Goal: Check status: Check status

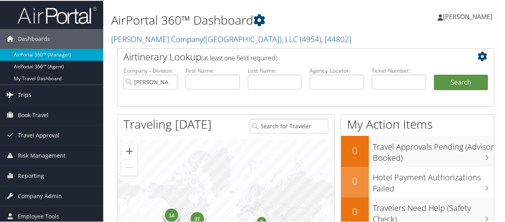
click at [29, 94] on span "Trips" at bounding box center [24, 94] width 13 height 20
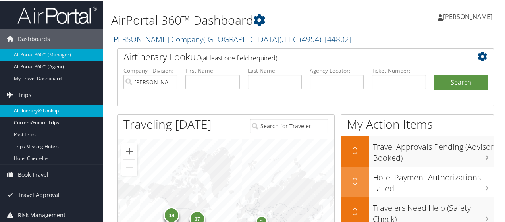
click at [41, 107] on link "Airtinerary® Lookup" at bounding box center [51, 110] width 103 height 12
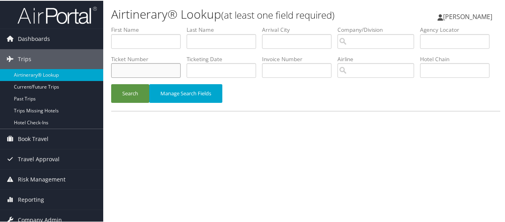
click at [181, 69] on input "text" at bounding box center [145, 69] width 69 height 15
paste input "5267147685241"
type input "5267147685241"
click at [119, 102] on button "Search" at bounding box center [130, 92] width 38 height 19
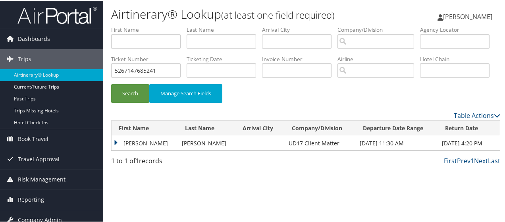
click at [121, 150] on td "Sean" at bounding box center [145, 142] width 66 height 14
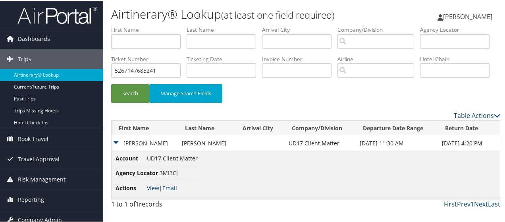
scroll to position [26, 0]
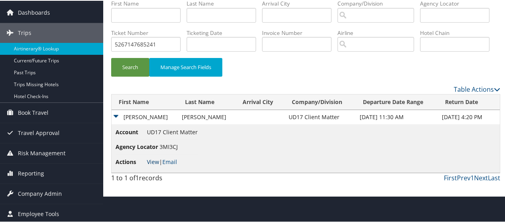
click at [153, 165] on link "View" at bounding box center [153, 161] width 12 height 8
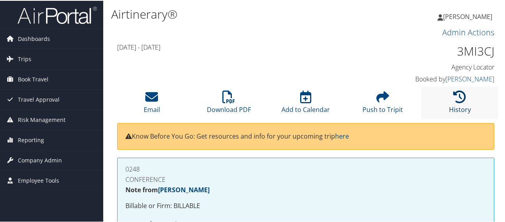
click at [456, 98] on icon at bounding box center [459, 96] width 13 height 13
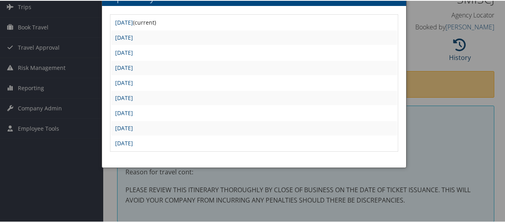
scroll to position [40, 0]
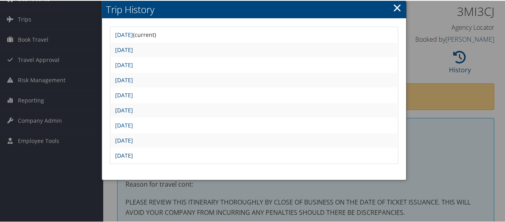
click at [131, 155] on link "[DATE]" at bounding box center [124, 155] width 18 height 8
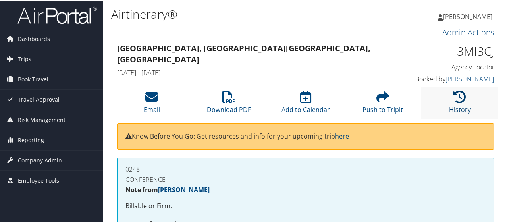
click at [460, 98] on icon at bounding box center [459, 96] width 13 height 13
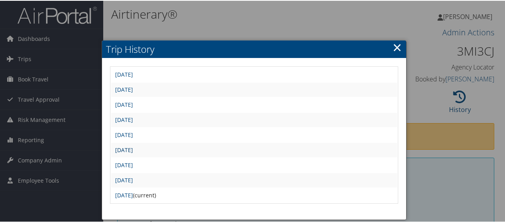
click at [125, 149] on link "Fri Dec 13 14:54:09 MST 2024" at bounding box center [124, 149] width 18 height 8
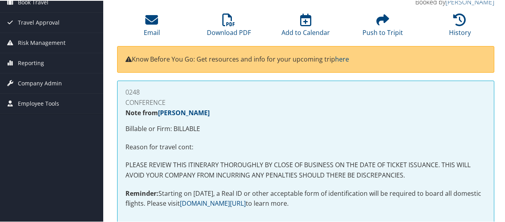
scroll to position [40, 0]
